Goal: Transaction & Acquisition: Book appointment/travel/reservation

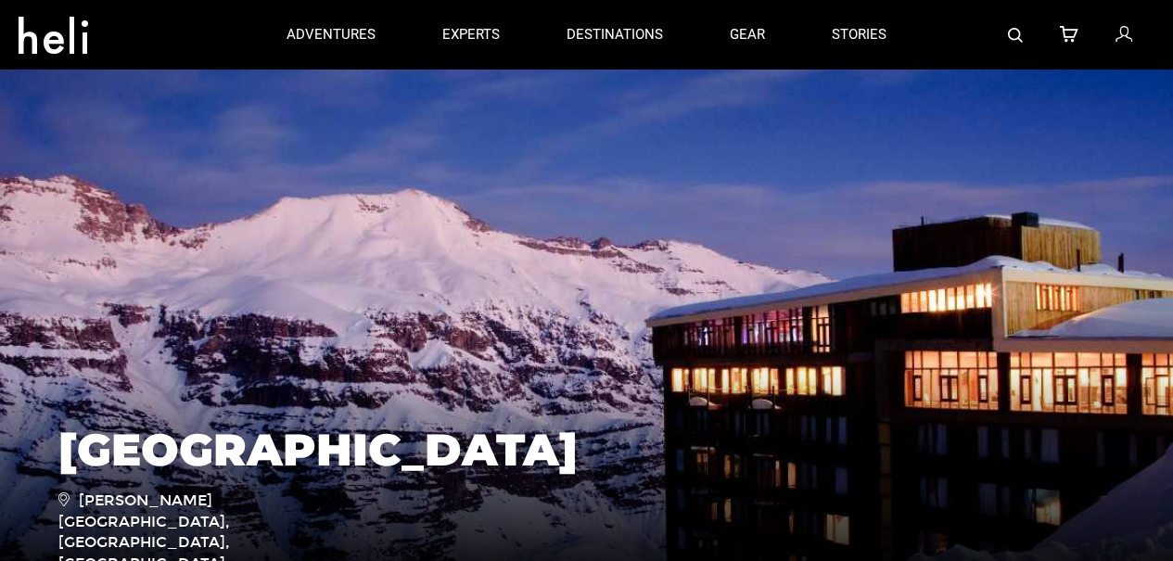
click at [215, 11] on div at bounding box center [136, 35] width 235 height 67
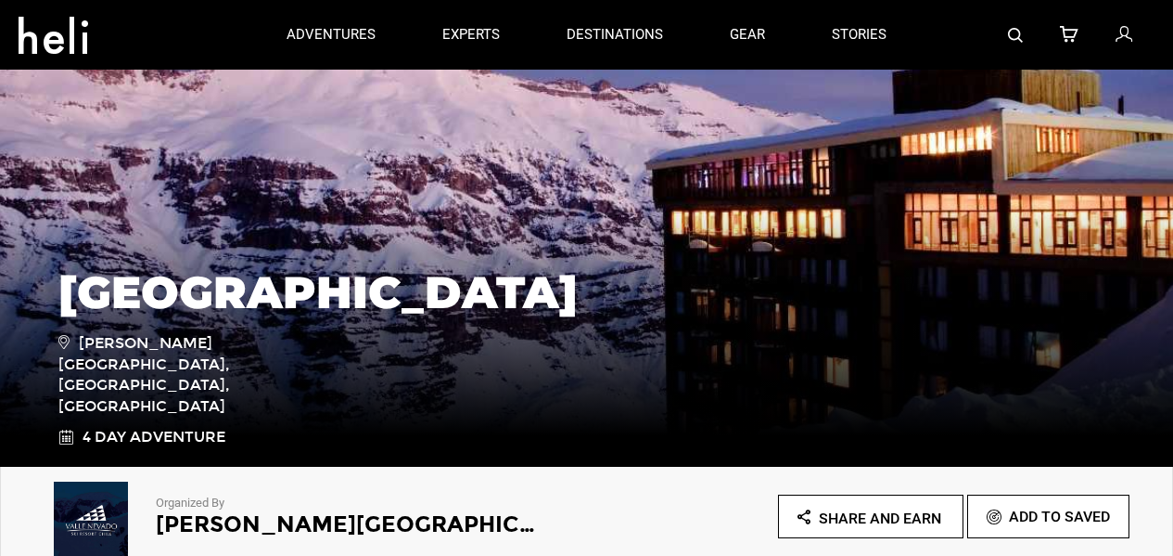
scroll to position [161, 0]
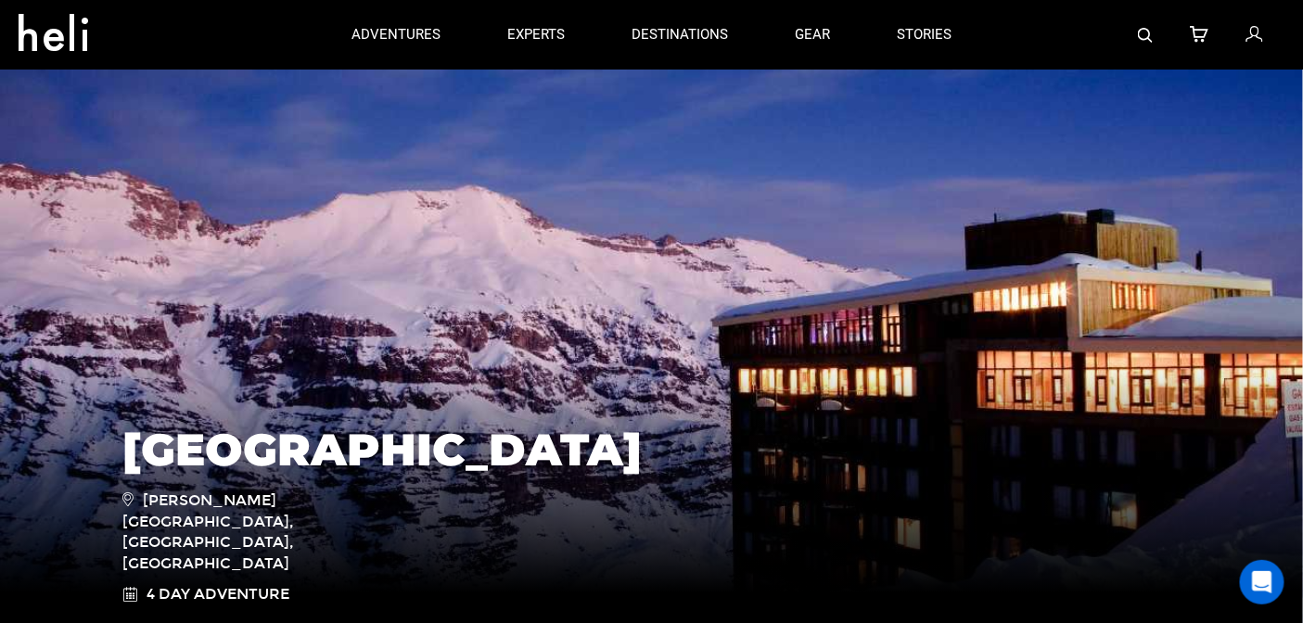
click at [1186, 525] on div "Hotel Tres Puntas Valle Nevado Ski Resort, Lo Barnechea, Chile 4 Day Adventure" at bounding box center [651, 485] width 1303 height 278
